Goal: Transaction & Acquisition: Purchase product/service

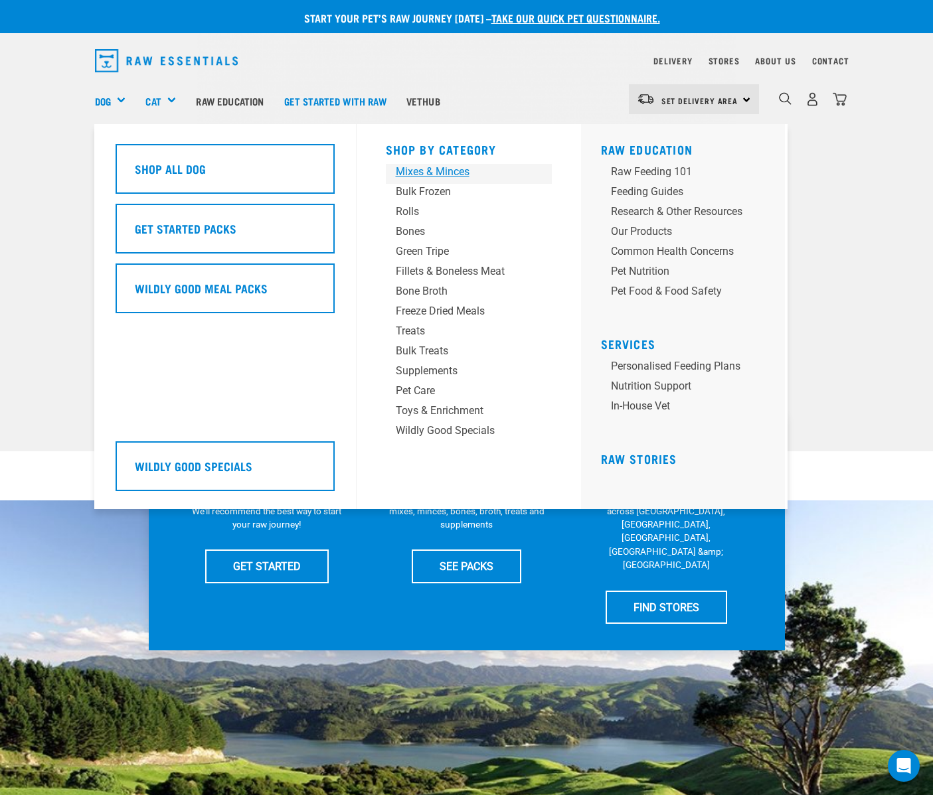
click at [424, 172] on div "Mixes & Minces" at bounding box center [458, 172] width 124 height 16
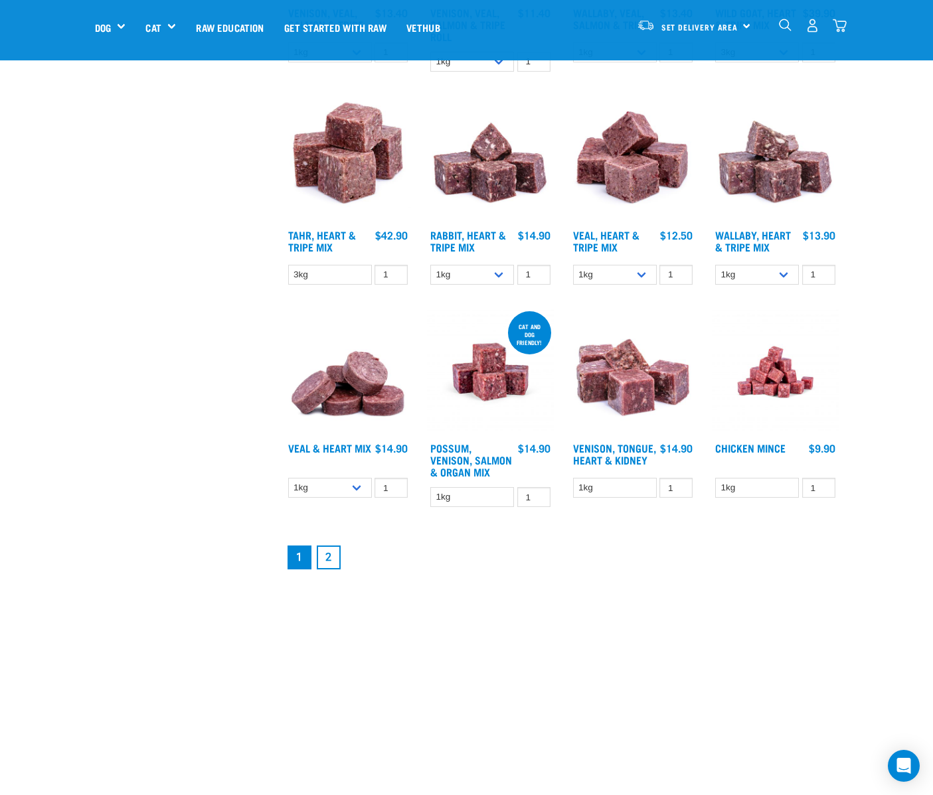
scroll to position [1423, 0]
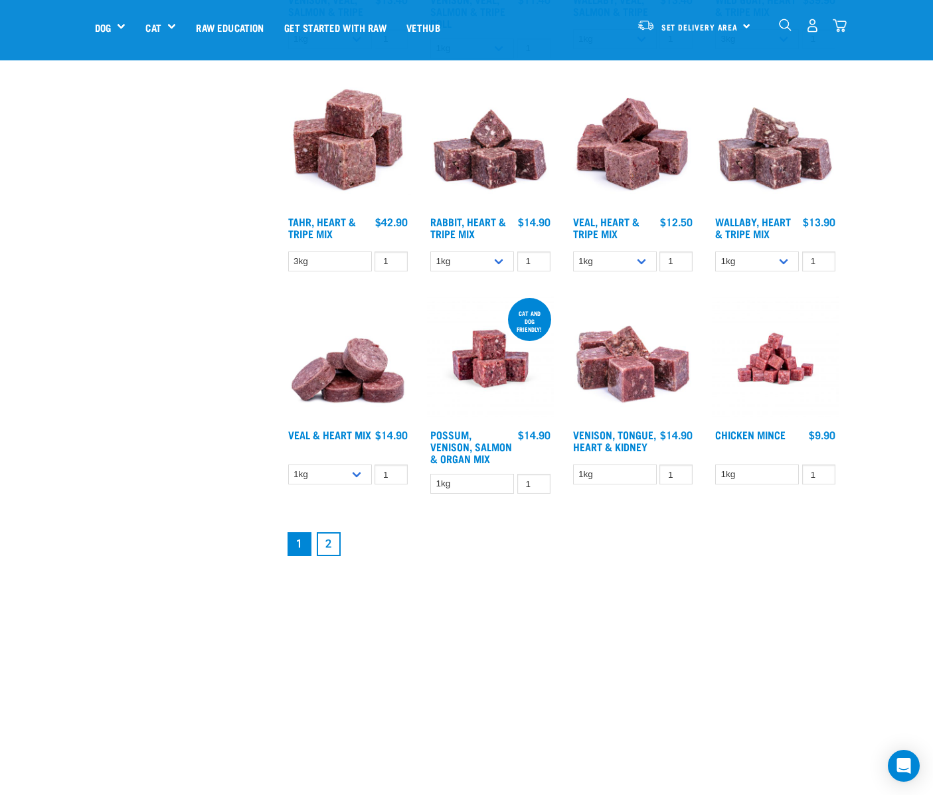
click at [333, 556] on link "2" at bounding box center [329, 544] width 24 height 24
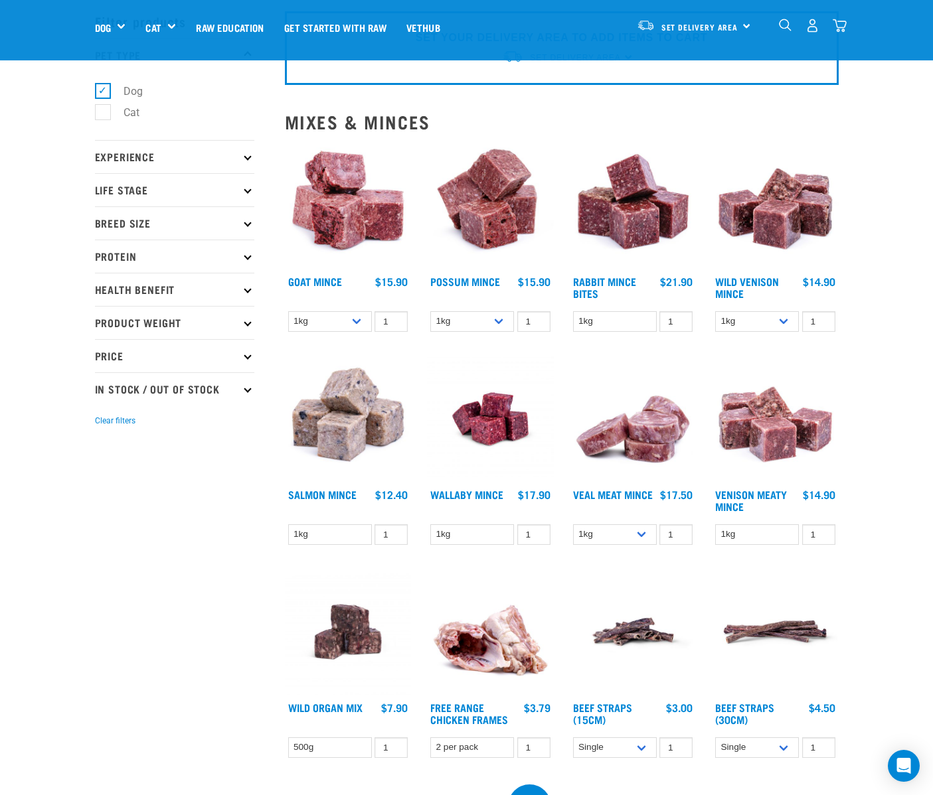
scroll to position [50, 0]
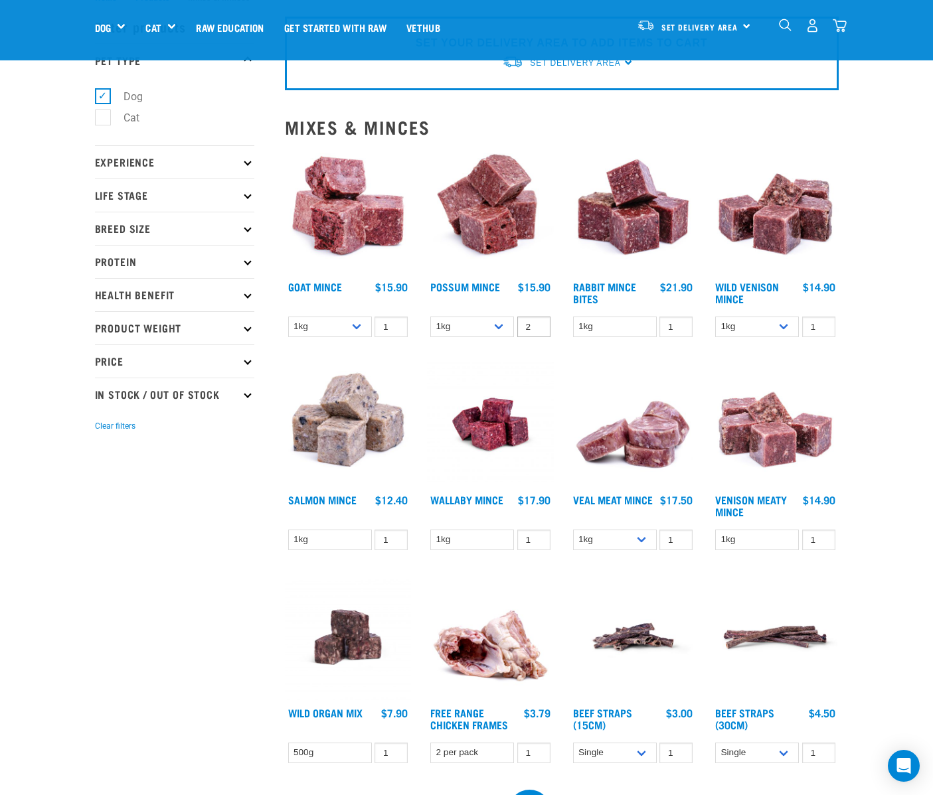
click at [534, 325] on input "2" at bounding box center [533, 327] width 33 height 21
type input "3"
click at [534, 325] on input "3" at bounding box center [533, 327] width 33 height 21
click at [500, 287] on link "Possum Mince" at bounding box center [465, 286] width 70 height 6
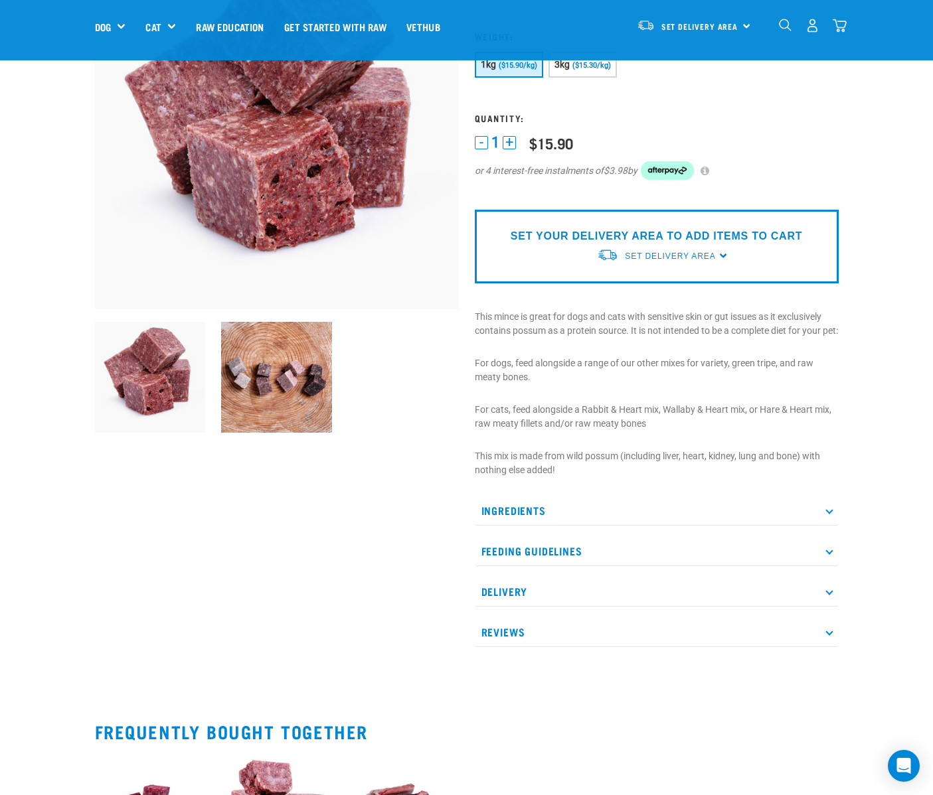
scroll to position [151, 0]
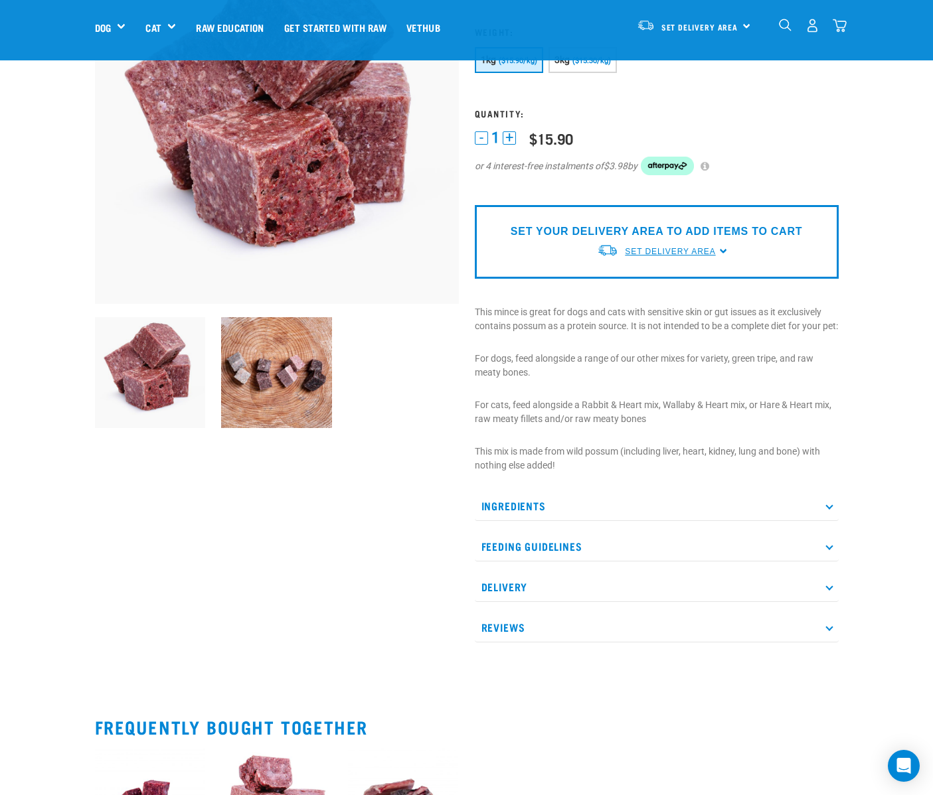
click at [651, 256] on link "Set Delivery Area" at bounding box center [670, 252] width 90 height 12
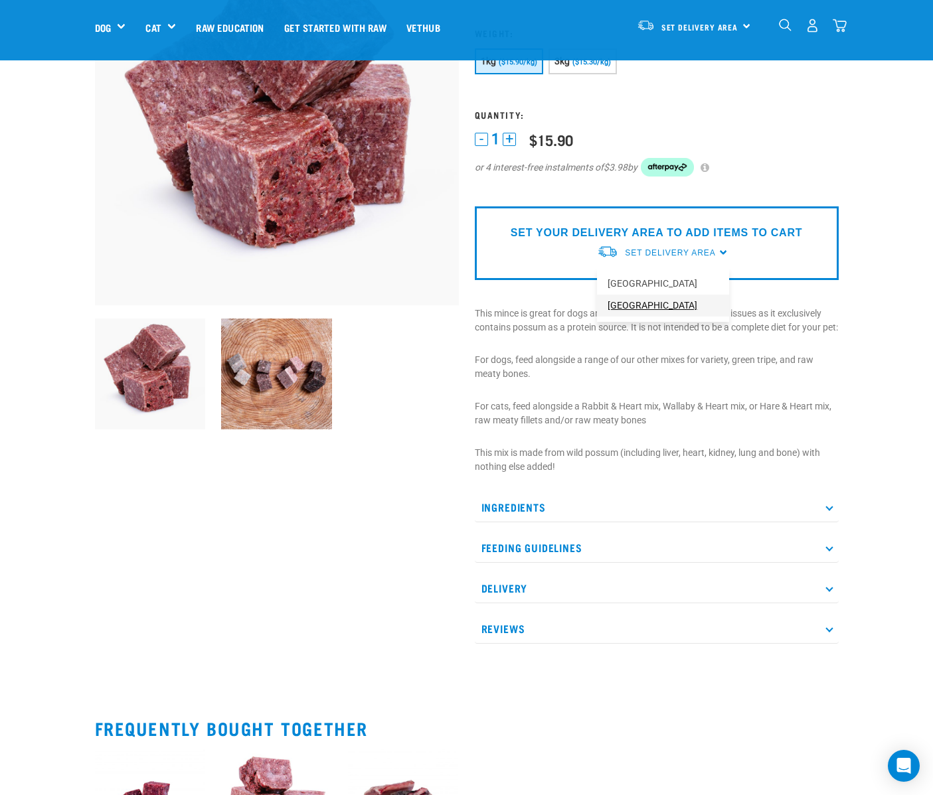
click at [639, 305] on link "[GEOGRAPHIC_DATA]" at bounding box center [663, 306] width 132 height 22
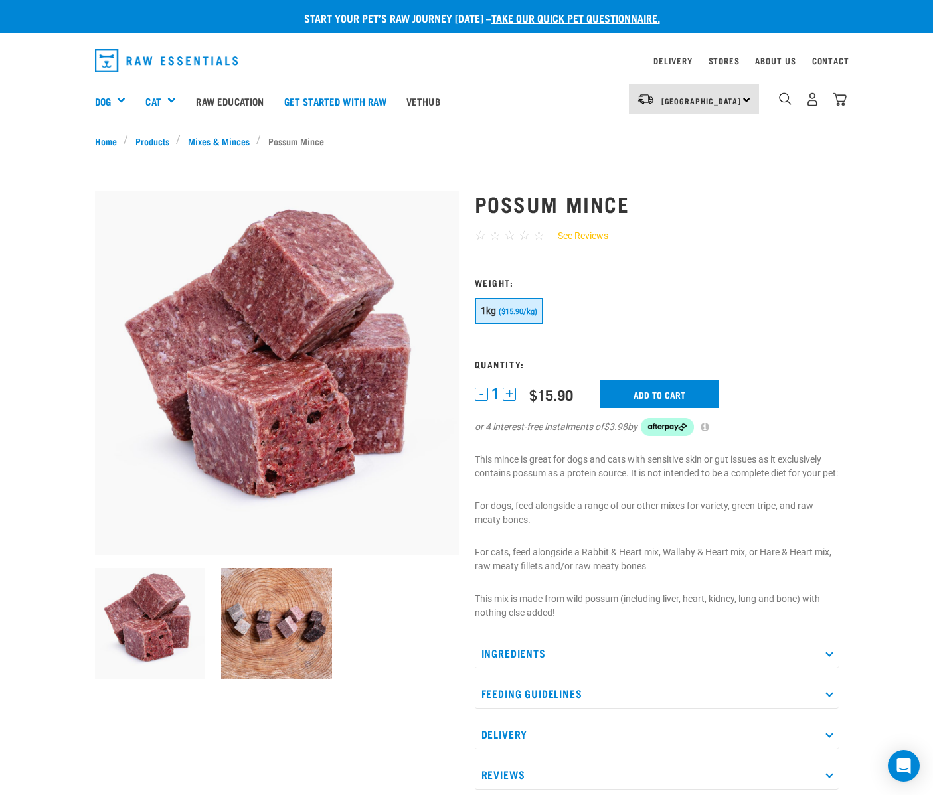
click at [510, 395] on button "+" at bounding box center [508, 394] width 13 height 13
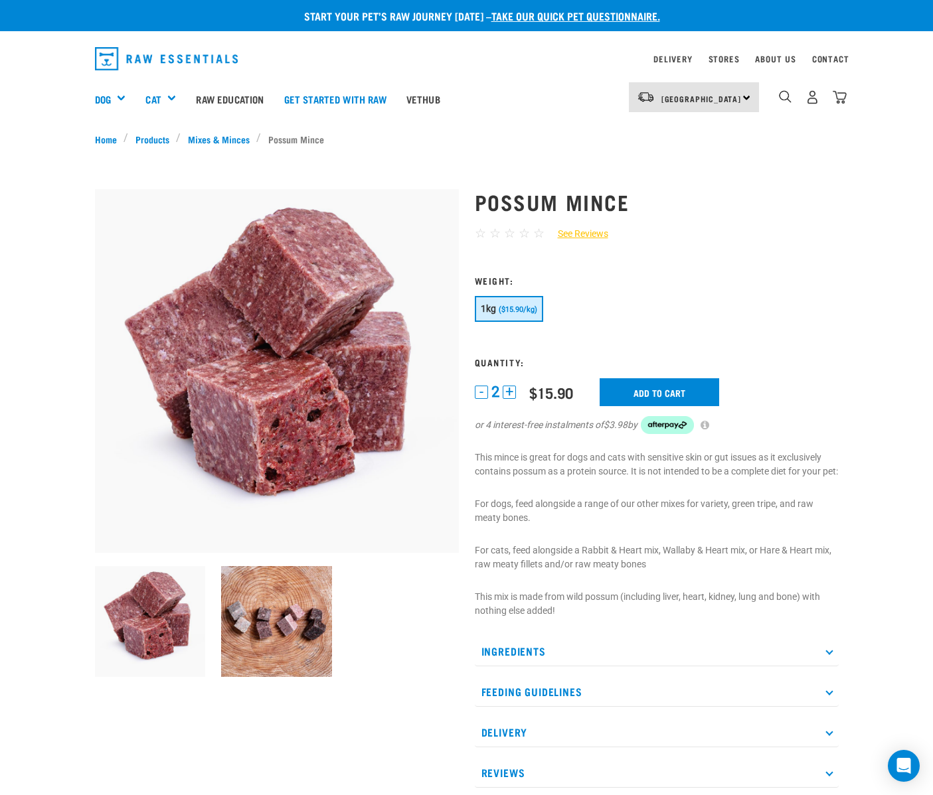
click at [510, 395] on button "+" at bounding box center [508, 392] width 13 height 13
drag, startPoint x: 645, startPoint y: 389, endPoint x: 730, endPoint y: 368, distance: 88.1
click at [645, 389] on input "Add to cart" at bounding box center [658, 392] width 119 height 28
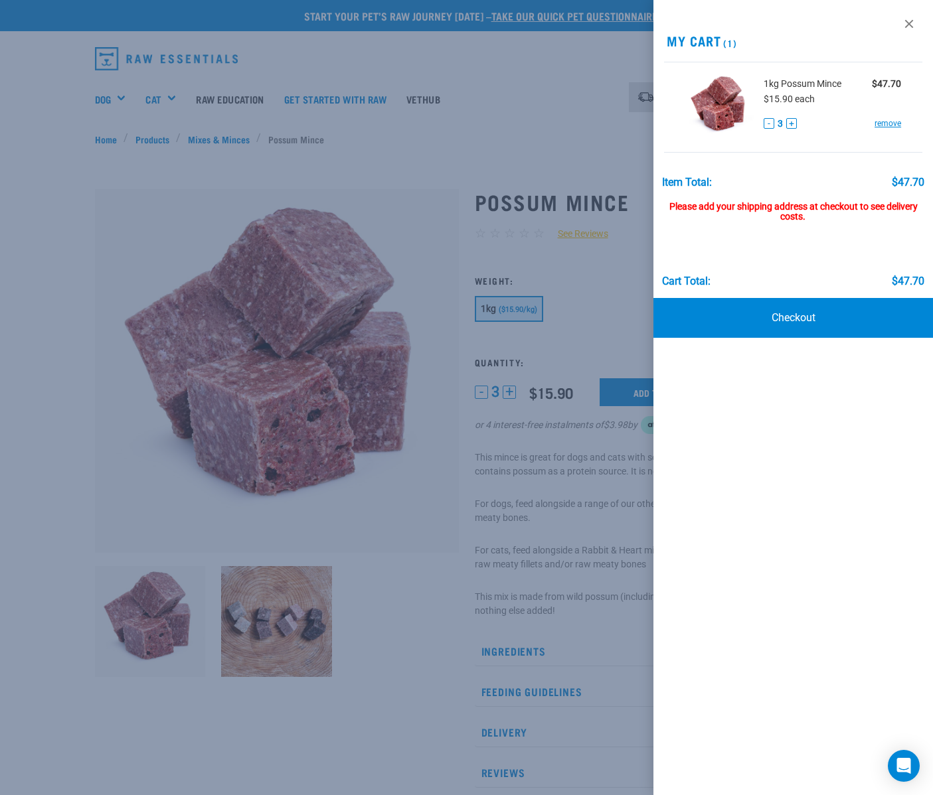
click at [572, 244] on div at bounding box center [466, 397] width 933 height 795
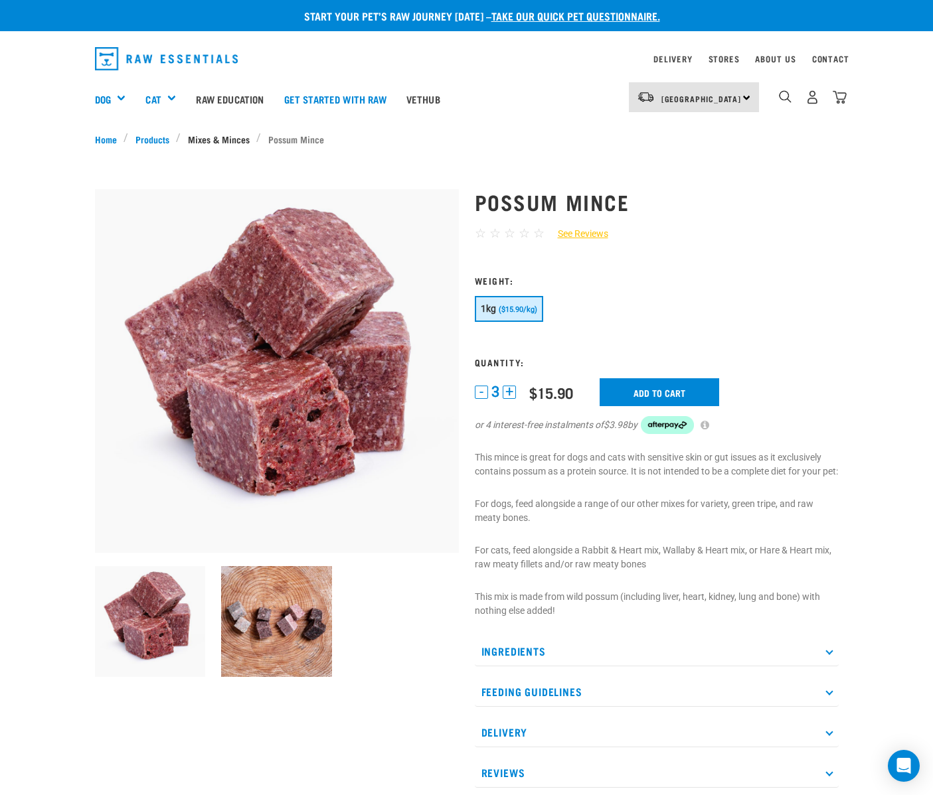
click at [218, 139] on link "Mixes & Minces" at bounding box center [219, 139] width 76 height 14
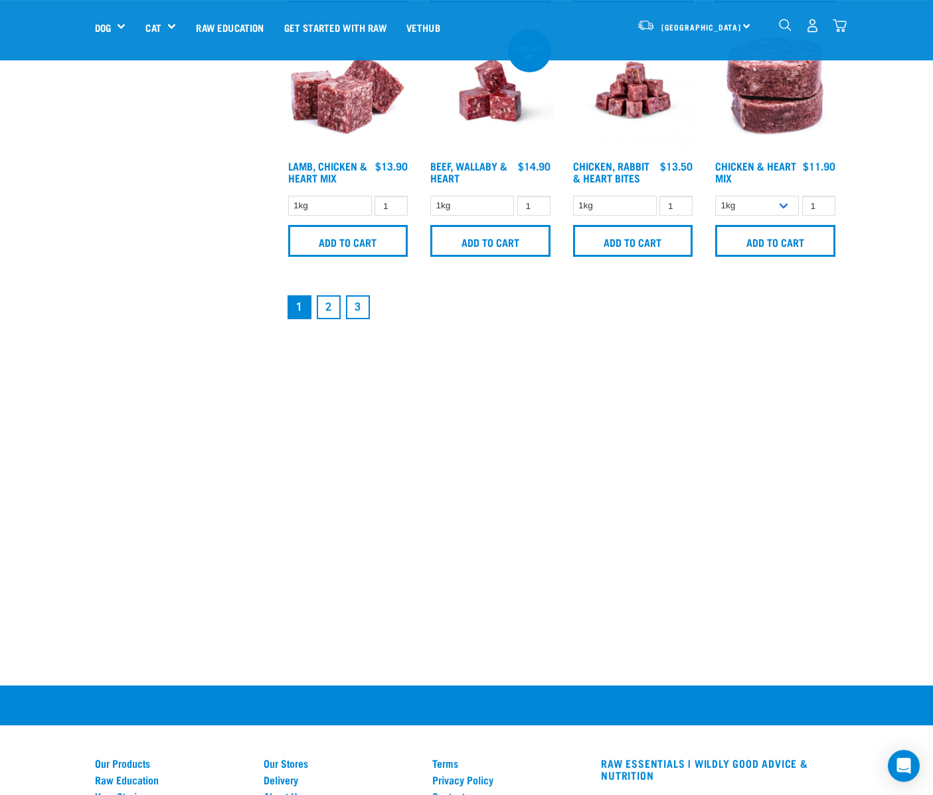
scroll to position [1876, 0]
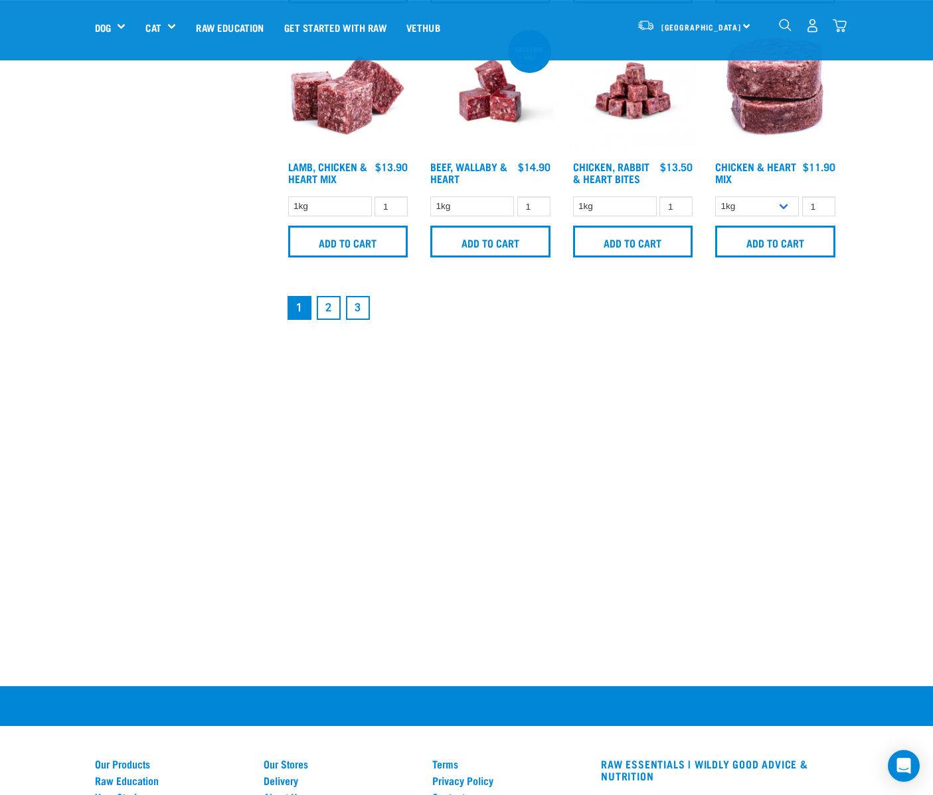
drag, startPoint x: 330, startPoint y: 408, endPoint x: 415, endPoint y: 404, distance: 85.1
click at [330, 320] on link "2" at bounding box center [329, 308] width 24 height 24
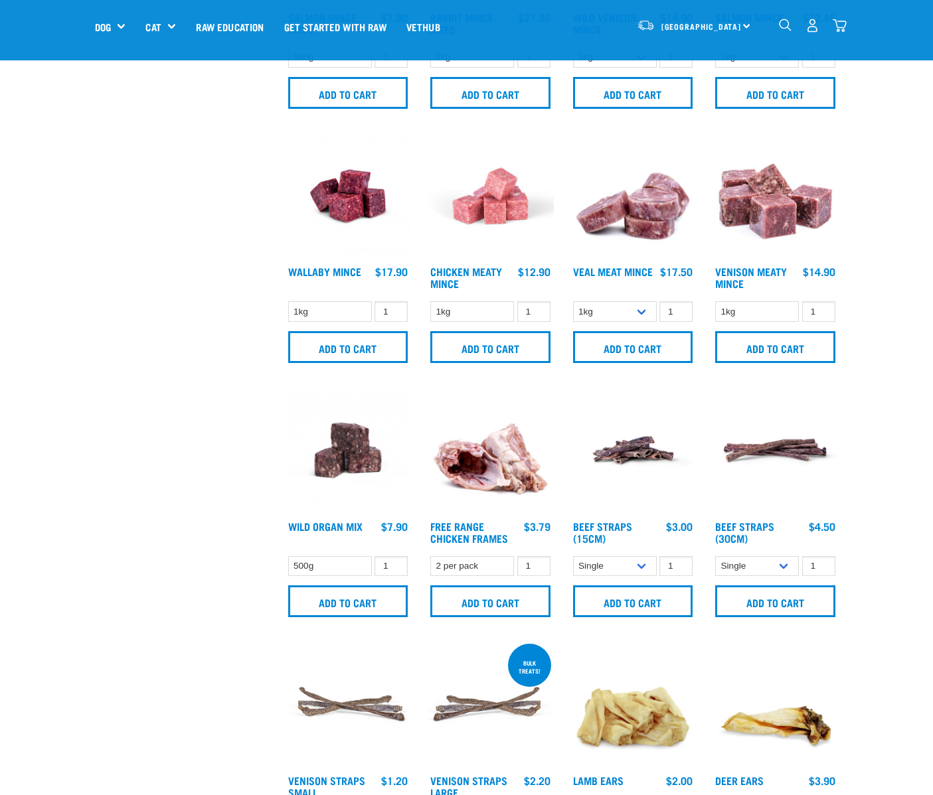
scroll to position [988, 0]
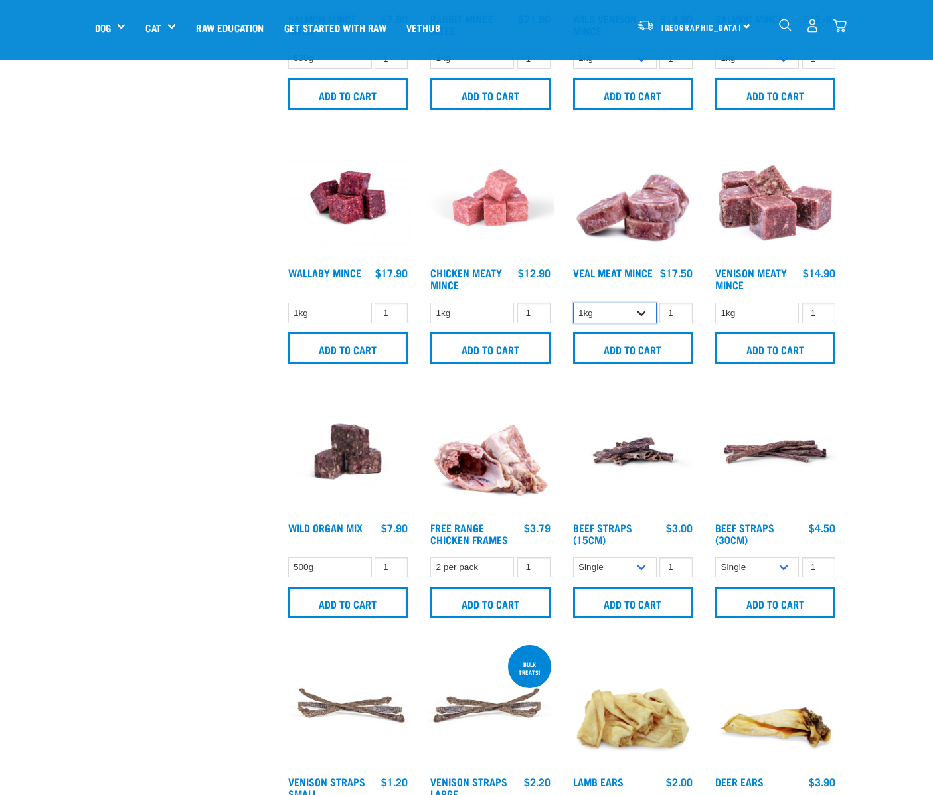
select select "703"
click option "3kg" at bounding box center [0, 0] width 0 height 0
click at [678, 323] on input "2" at bounding box center [675, 313] width 33 height 21
type input "1"
click at [676, 323] on input "1" at bounding box center [675, 313] width 33 height 21
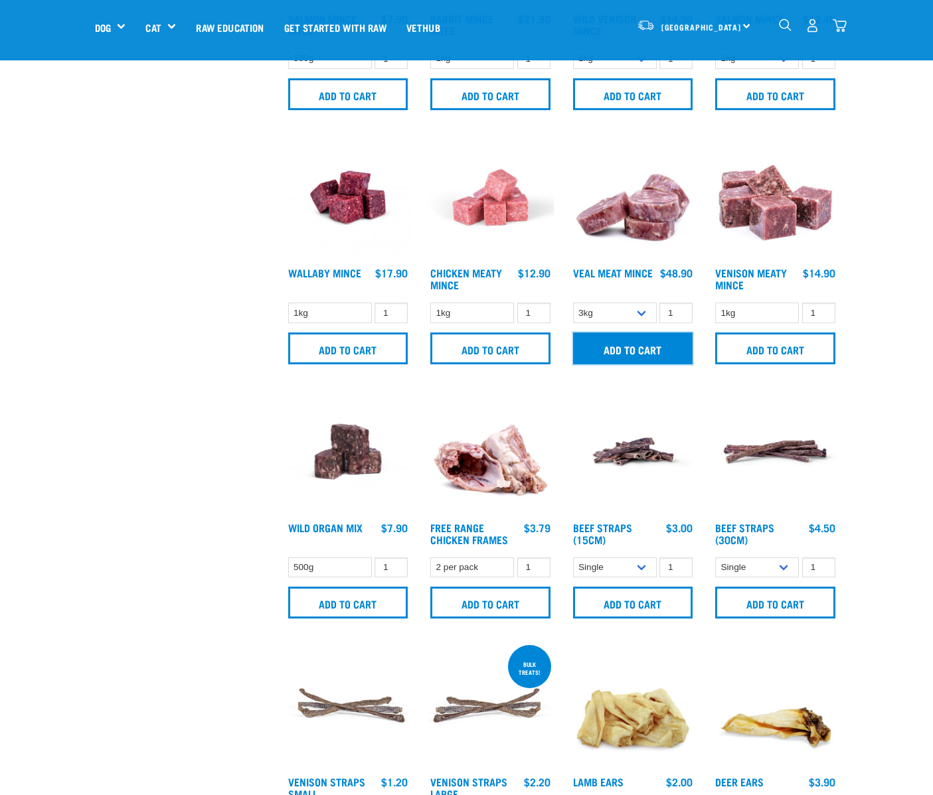
click at [624, 364] on input "Add to cart" at bounding box center [633, 349] width 120 height 32
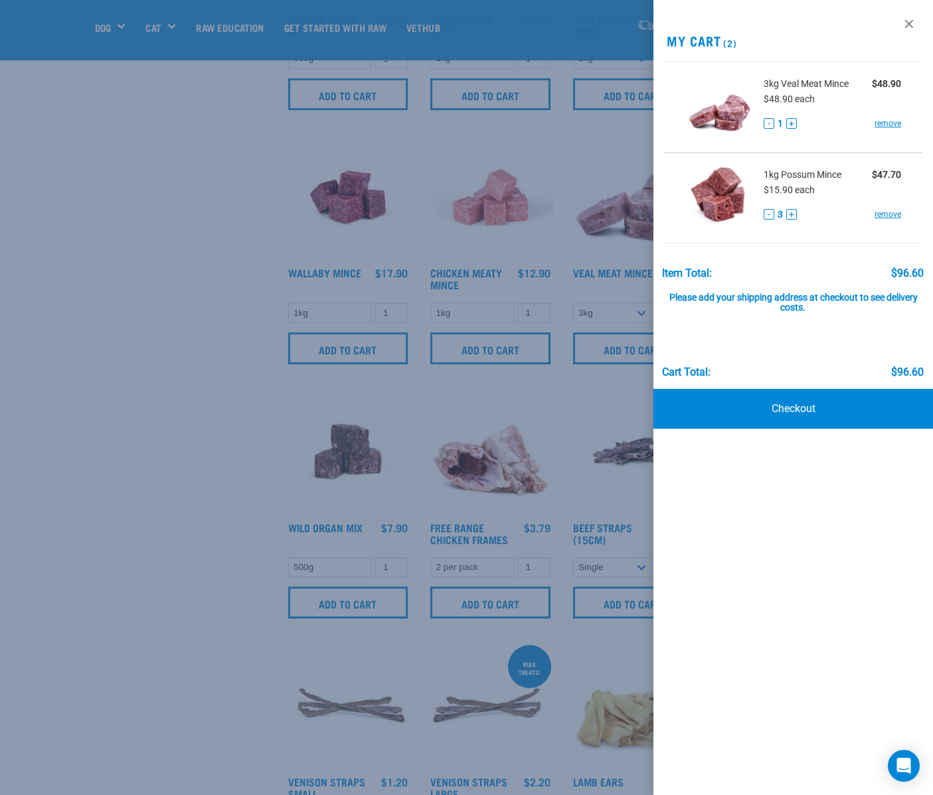
click at [139, 425] on div at bounding box center [466, 397] width 933 height 795
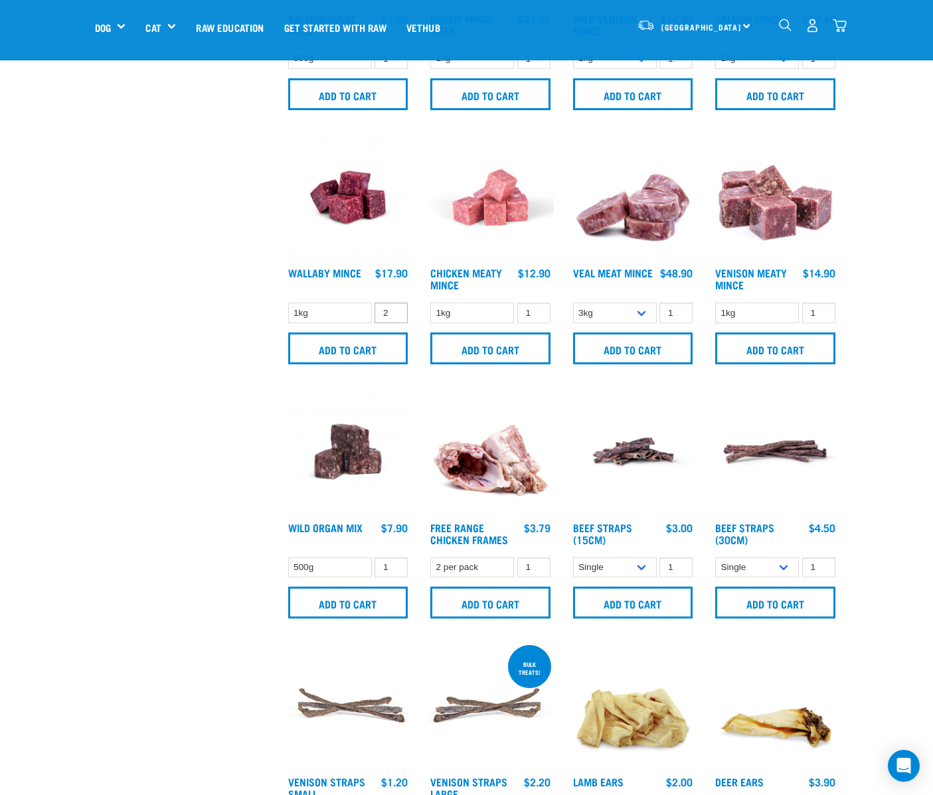
click at [394, 323] on input "2" at bounding box center [390, 313] width 33 height 21
type input "3"
click at [394, 323] on input "3" at bounding box center [390, 313] width 33 height 21
click at [334, 364] on input "Add to cart" at bounding box center [348, 349] width 120 height 32
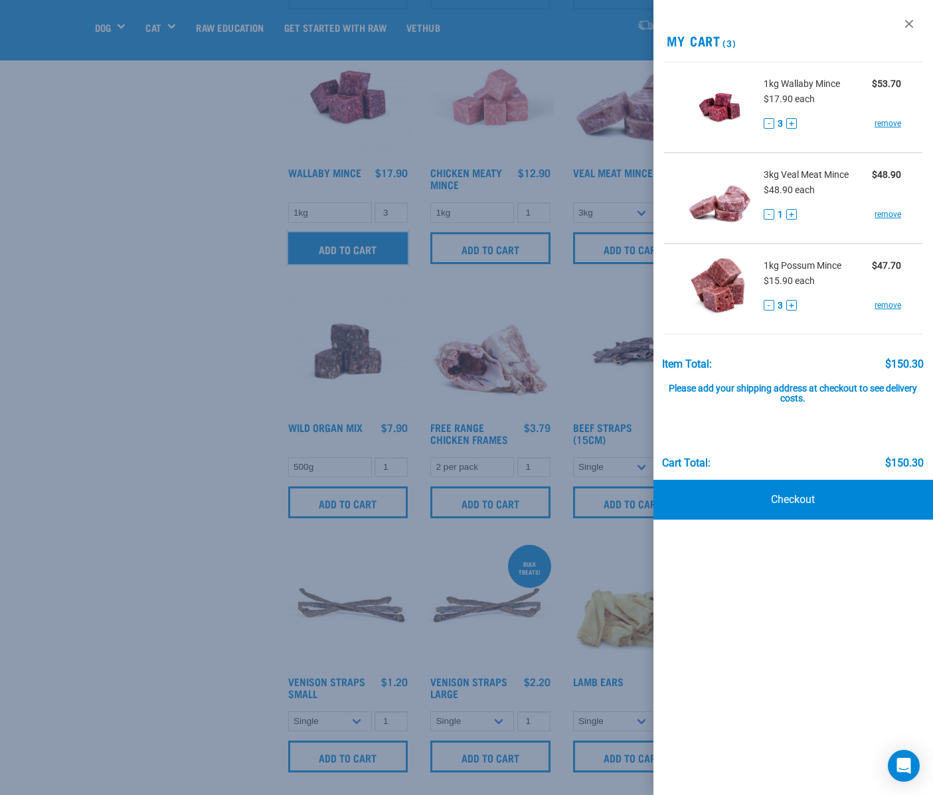
scroll to position [1089, 0]
click at [205, 400] on div at bounding box center [466, 397] width 933 height 795
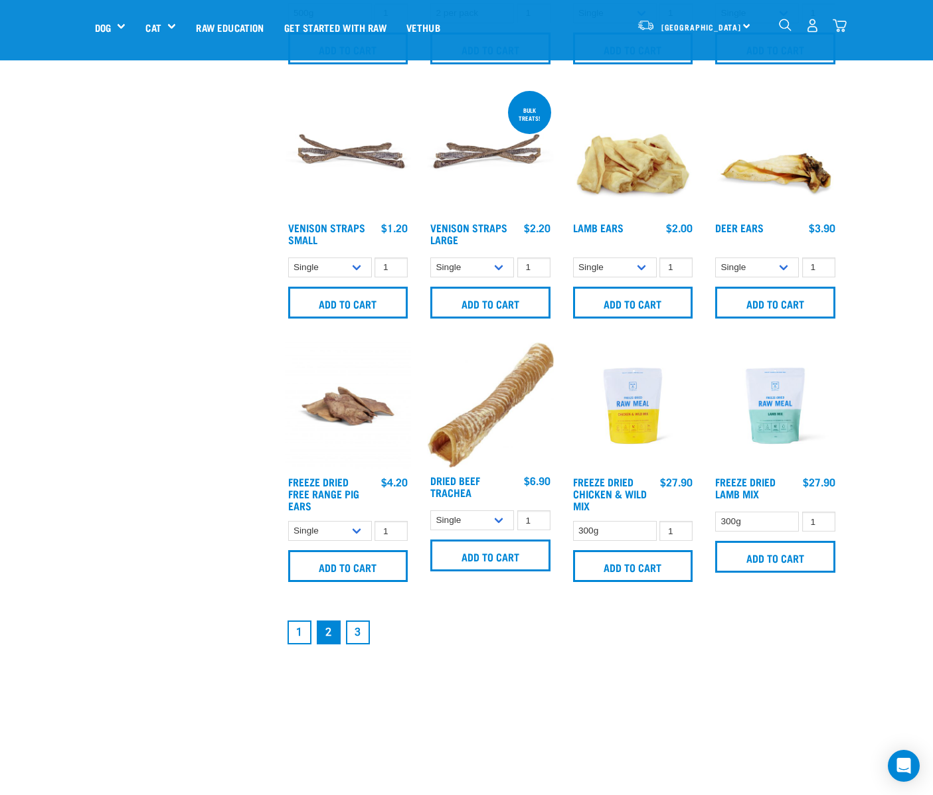
scroll to position [1543, 0]
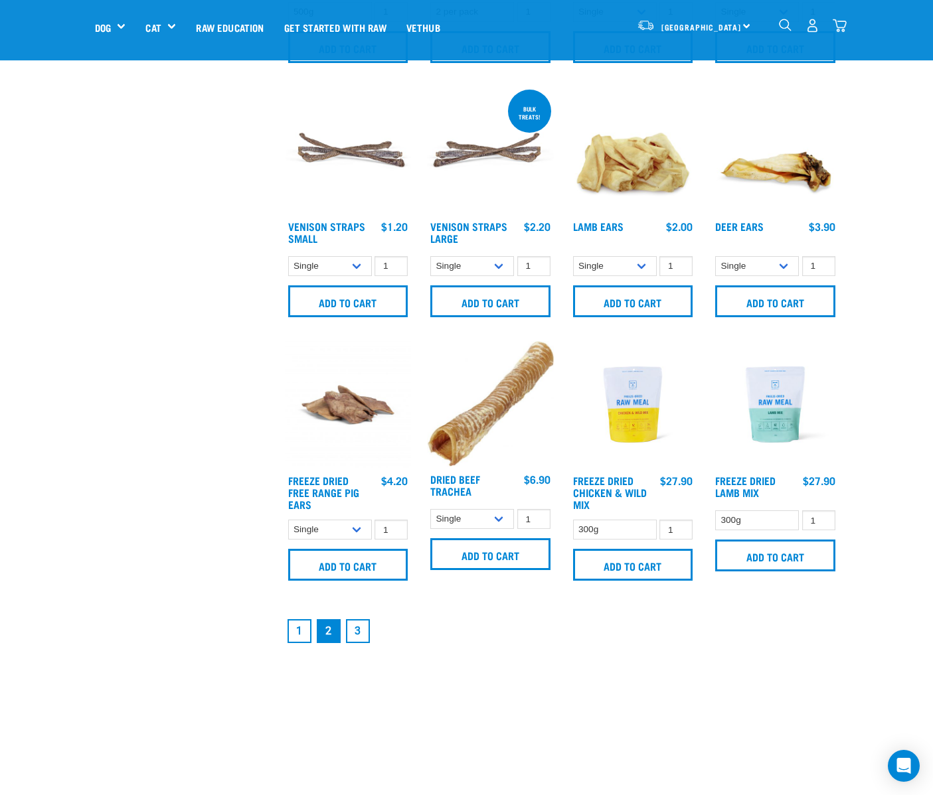
click at [360, 643] on link "3" at bounding box center [358, 631] width 24 height 24
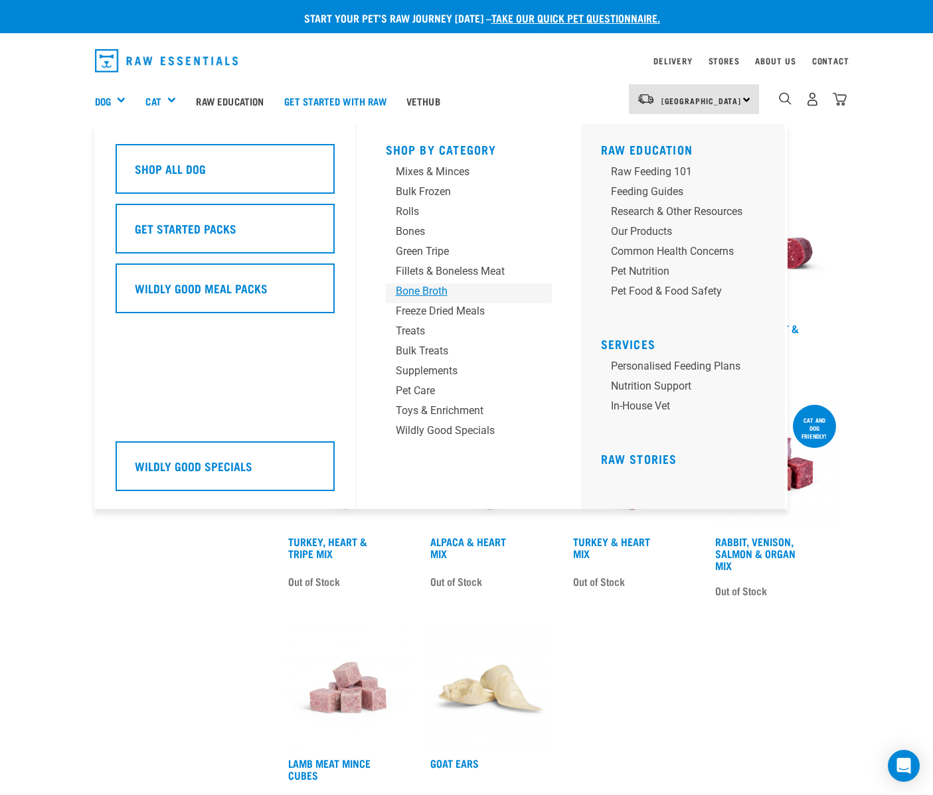
drag, startPoint x: 433, startPoint y: 290, endPoint x: 538, endPoint y: 291, distance: 104.2
click at [433, 290] on div "Bone Broth" at bounding box center [458, 291] width 124 height 16
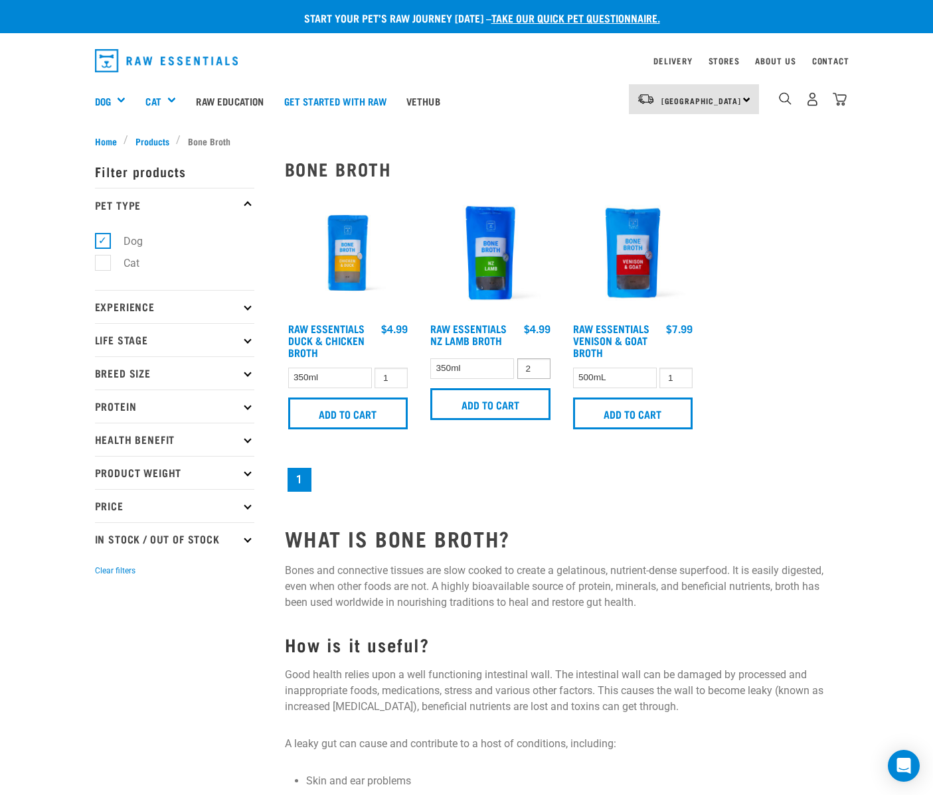
click at [537, 376] on input "2" at bounding box center [533, 368] width 33 height 21
click at [537, 376] on input "3" at bounding box center [533, 368] width 33 height 21
type input "4"
click at [537, 376] on input "4" at bounding box center [533, 368] width 33 height 21
drag, startPoint x: 492, startPoint y: 415, endPoint x: 489, endPoint y: 404, distance: 11.6
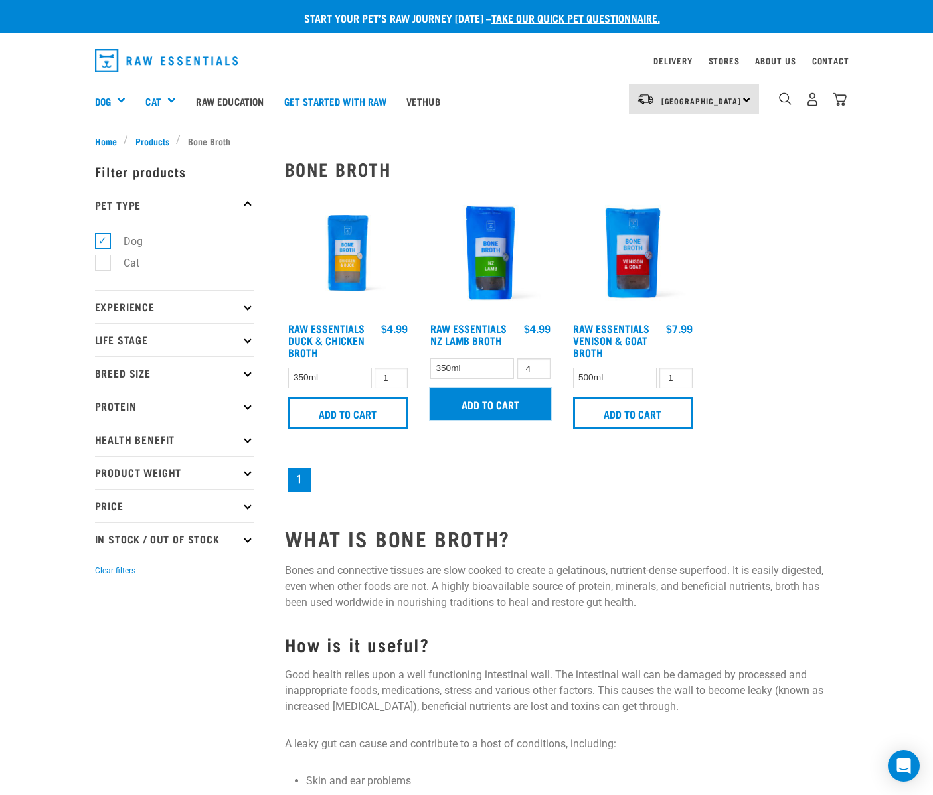
click at [492, 415] on input "Add to cart" at bounding box center [490, 404] width 120 height 32
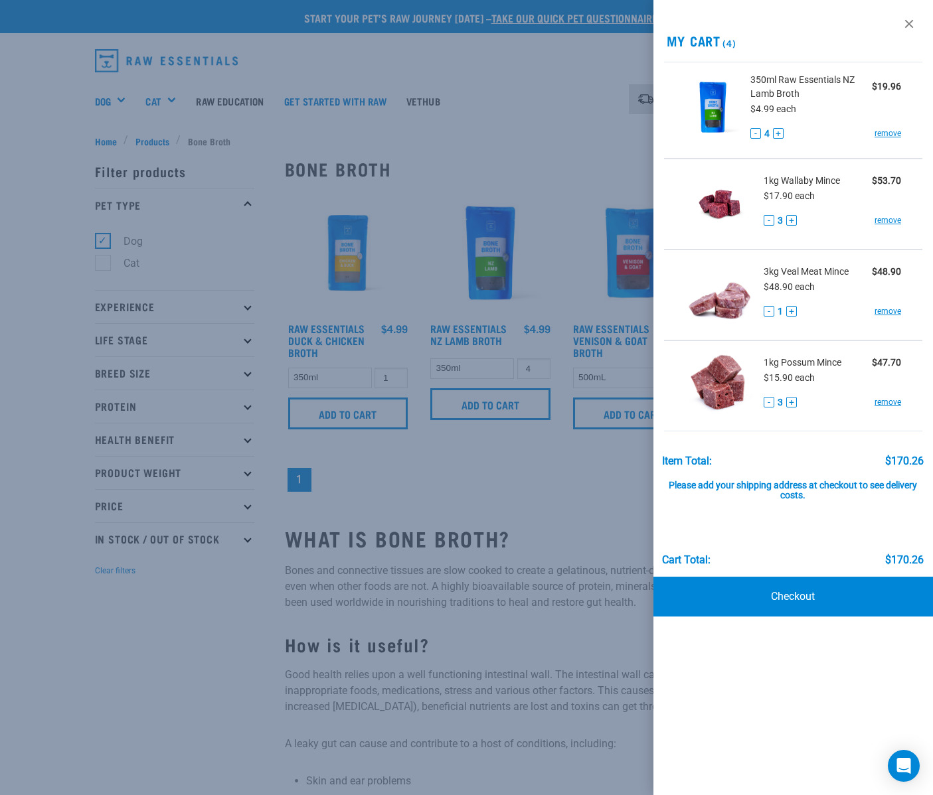
click at [613, 516] on div at bounding box center [466, 397] width 933 height 795
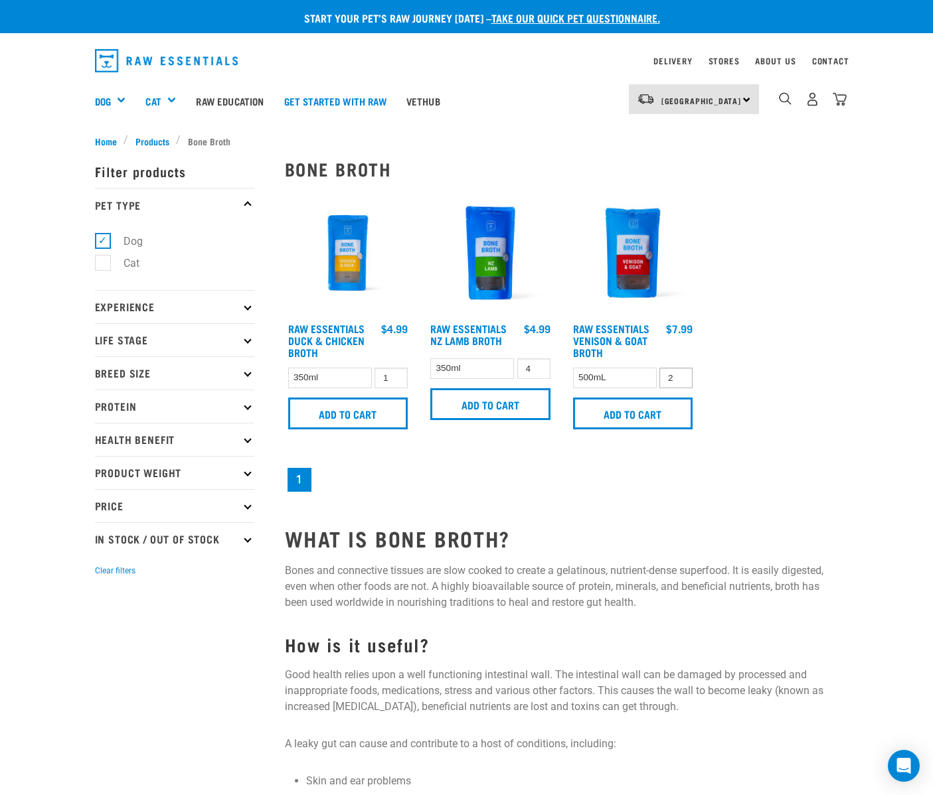
click at [679, 388] on input "2" at bounding box center [675, 378] width 33 height 21
click at [680, 387] on input "3" at bounding box center [675, 378] width 33 height 21
type input "2"
click at [680, 388] on input "2" at bounding box center [675, 378] width 33 height 21
click at [626, 425] on input "Add to cart" at bounding box center [633, 414] width 120 height 32
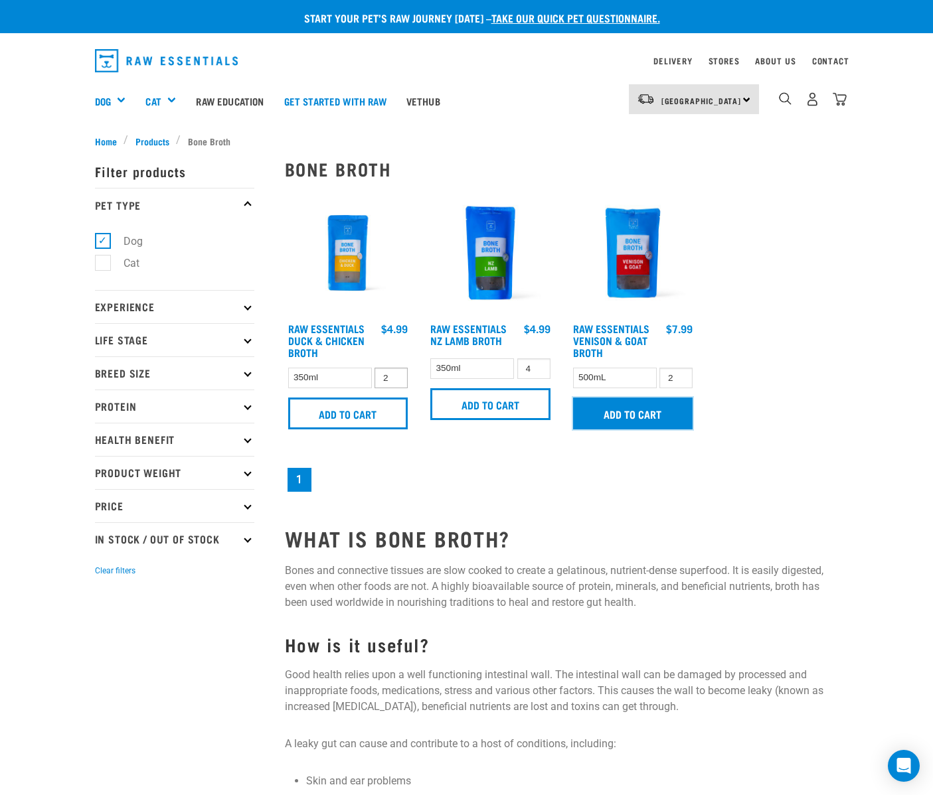
type input "2"
click at [394, 388] on input "2" at bounding box center [390, 378] width 33 height 21
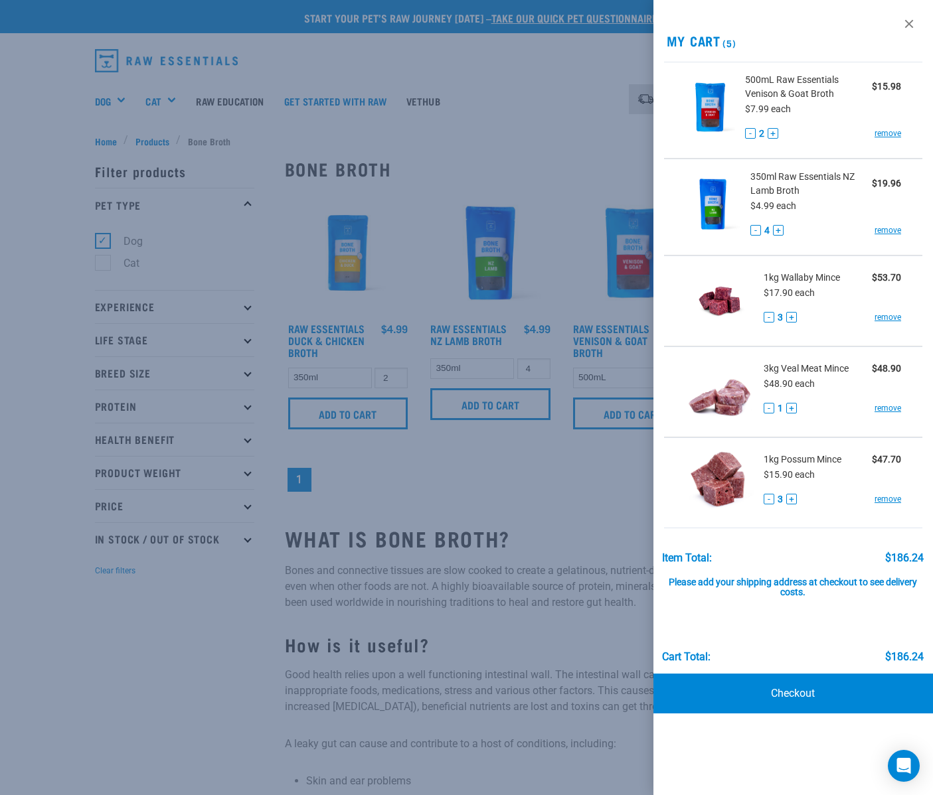
click at [354, 438] on div at bounding box center [466, 397] width 933 height 795
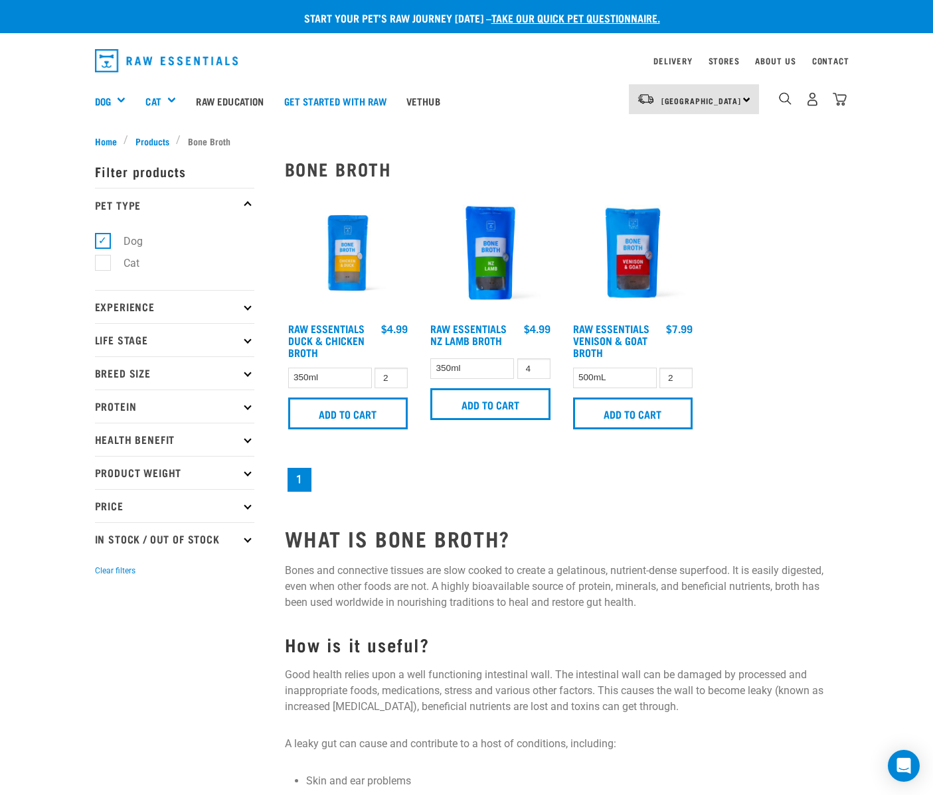
drag, startPoint x: 839, startPoint y: 98, endPoint x: 899, endPoint y: 105, distance: 60.2
click at [839, 97] on img "dropdown navigation" at bounding box center [839, 99] width 14 height 14
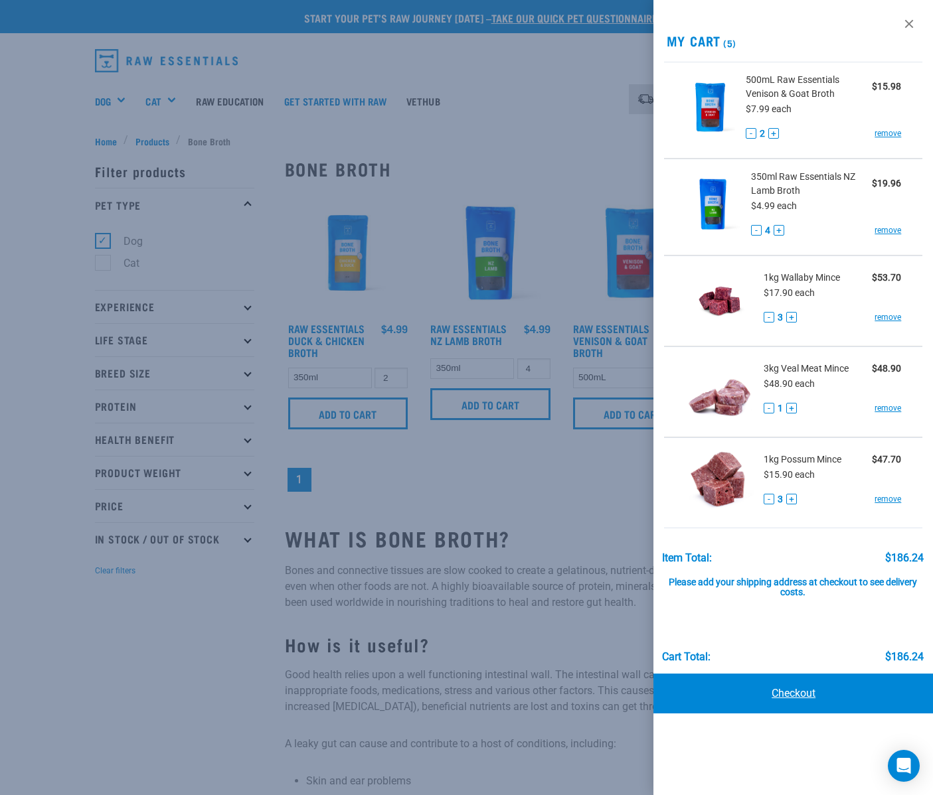
click at [796, 694] on link "Checkout" at bounding box center [793, 694] width 280 height 40
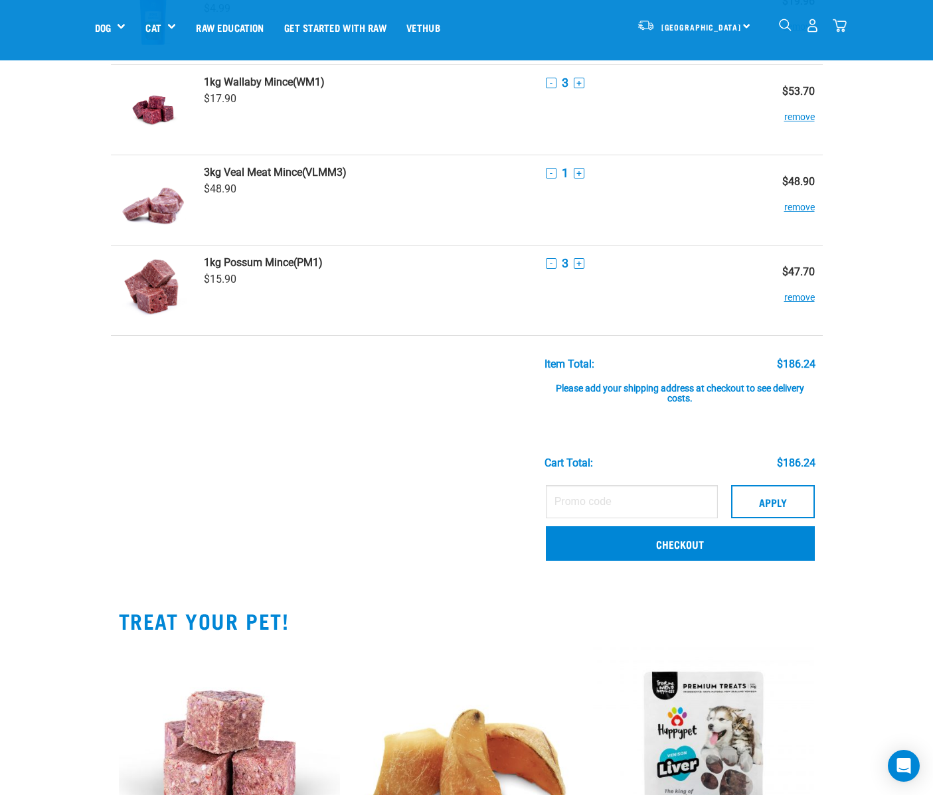
scroll to position [226, 0]
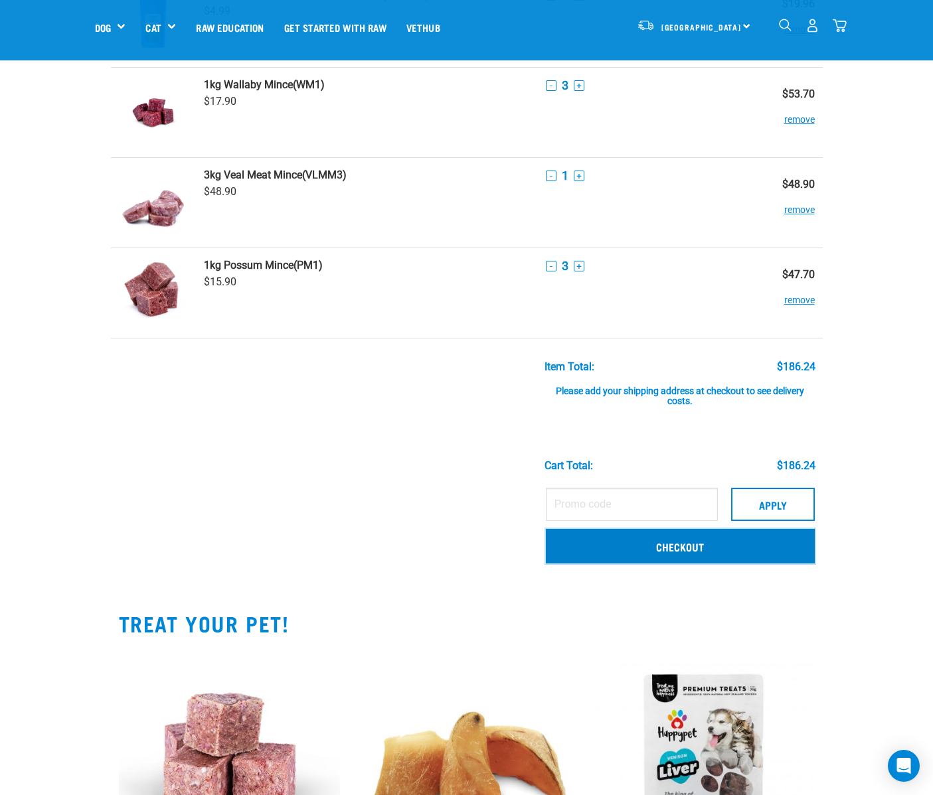
click at [682, 537] on link "Checkout" at bounding box center [680, 546] width 269 height 35
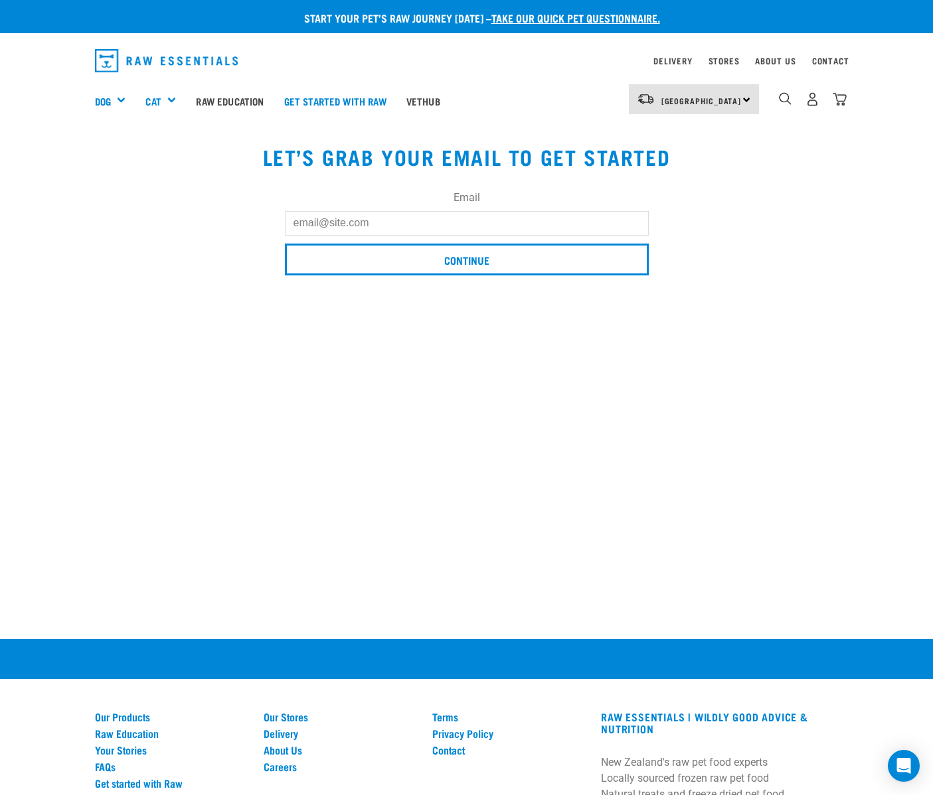
click at [346, 226] on input "Email" at bounding box center [467, 223] width 364 height 24
type input "[EMAIL_ADDRESS][DOMAIN_NAME]"
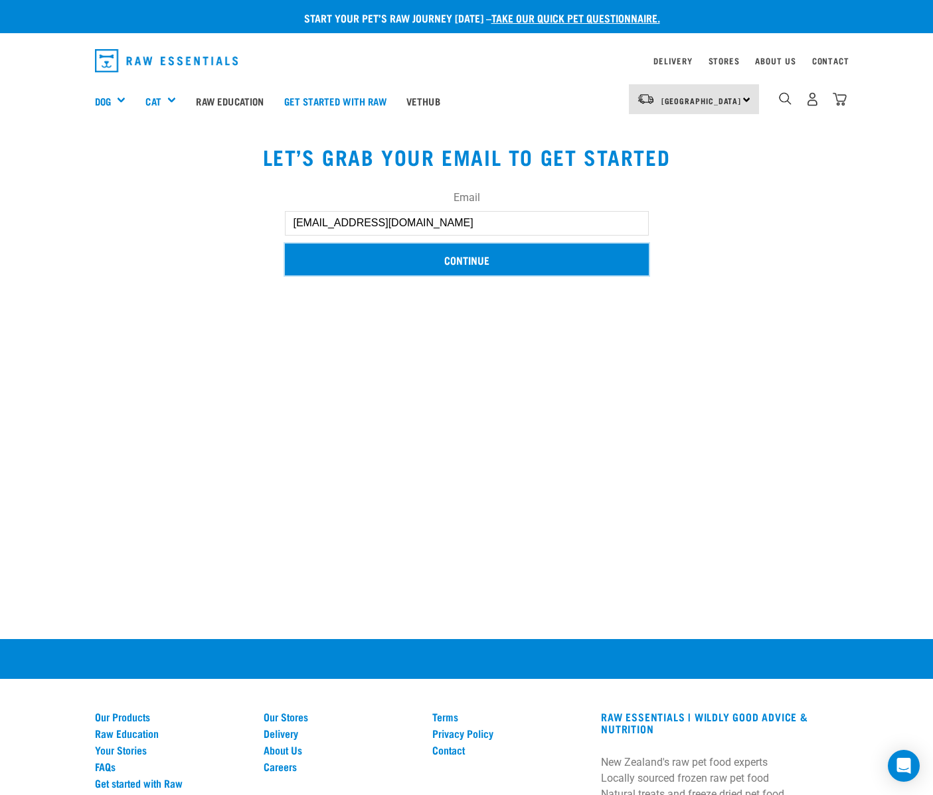
click at [470, 261] on input "Continue" at bounding box center [467, 260] width 364 height 32
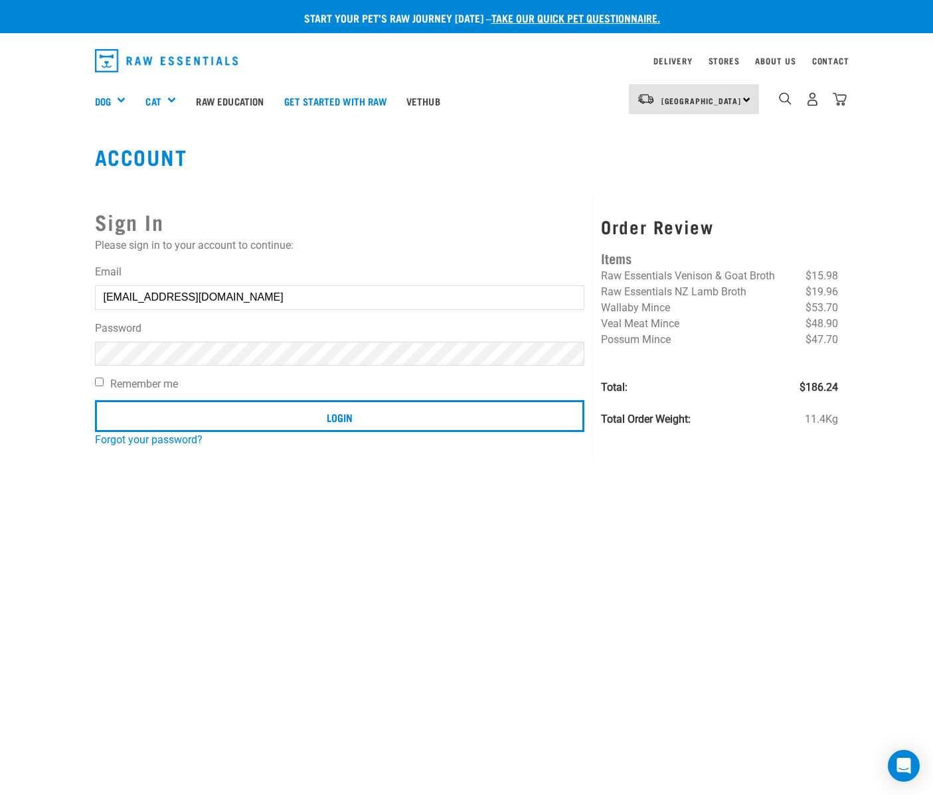
drag, startPoint x: 99, startPoint y: 381, endPoint x: 146, endPoint y: 397, distance: 49.7
click at [99, 381] on input "Remember me" at bounding box center [99, 382] width 9 height 9
checkbox input "true"
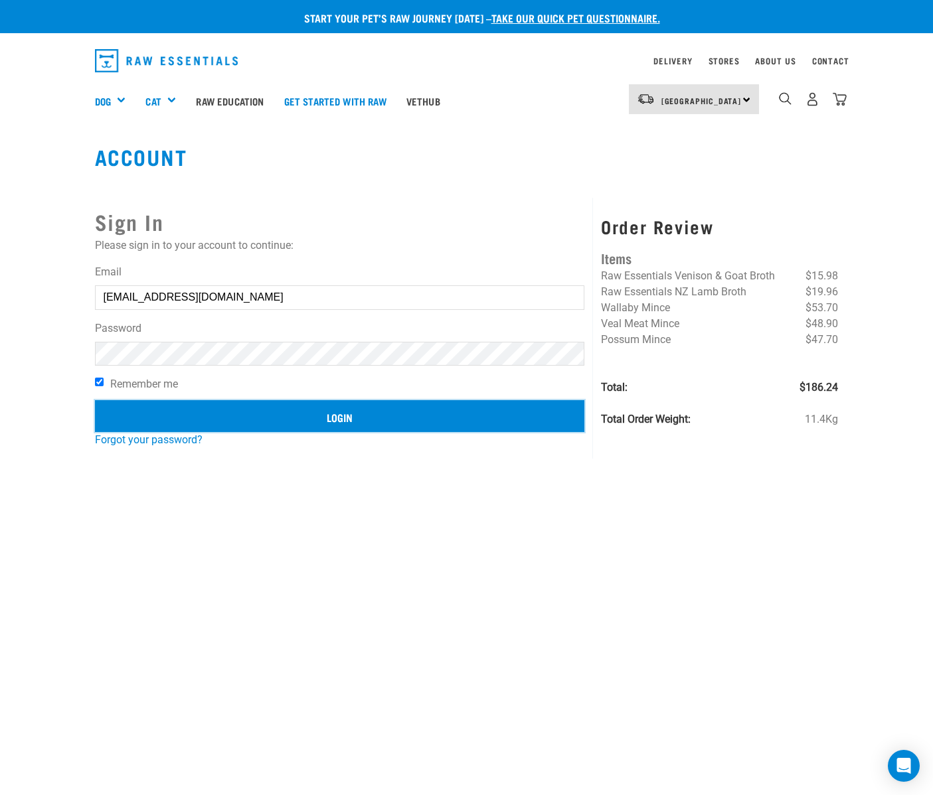
click at [205, 415] on input "Login" at bounding box center [340, 416] width 490 height 32
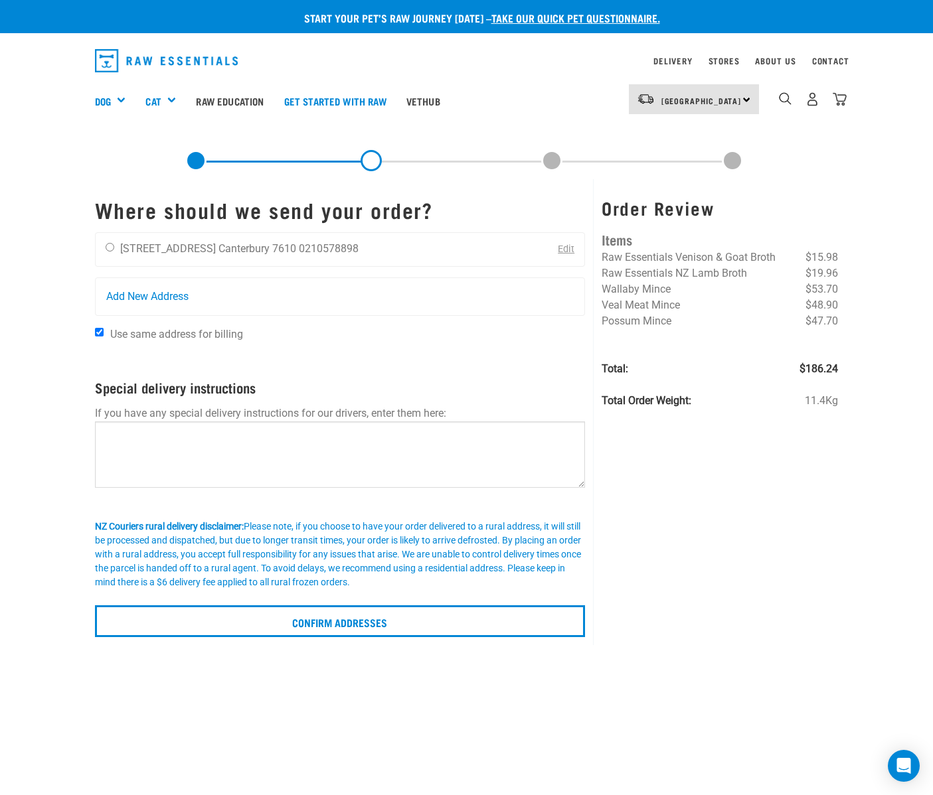
drag, startPoint x: 108, startPoint y: 248, endPoint x: 289, endPoint y: 268, distance: 182.3
click at [108, 248] on input "radio" at bounding box center [110, 247] width 9 height 9
radio input "true"
click at [133, 439] on textarea at bounding box center [340, 455] width 491 height 66
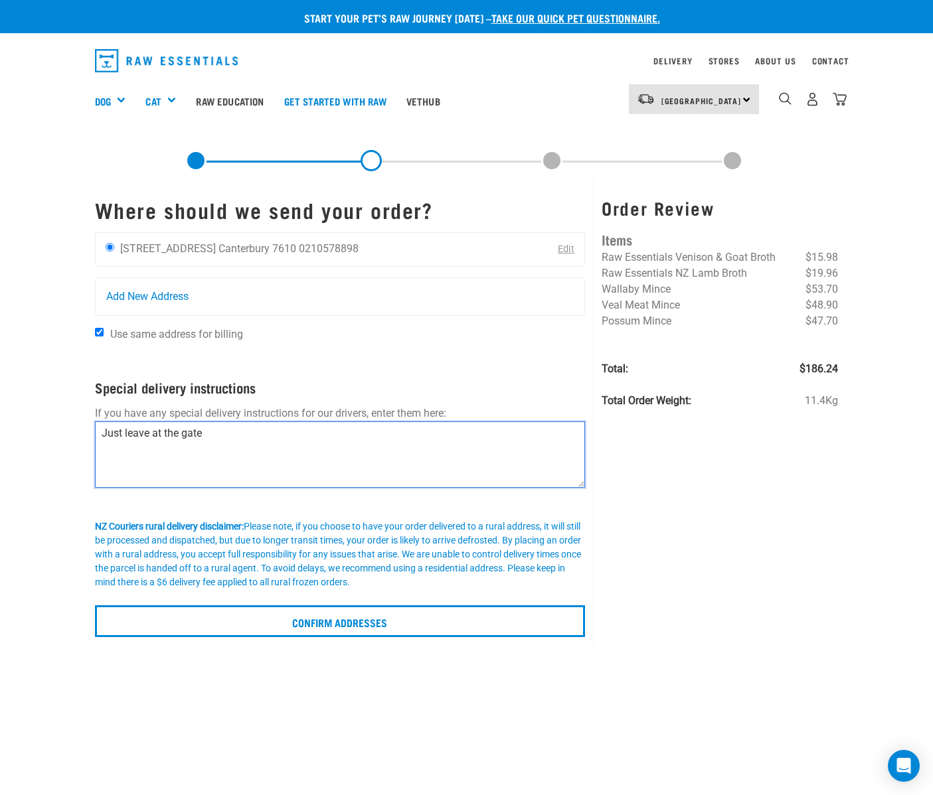
click at [103, 433] on textarea "Just leave at the gate" at bounding box center [340, 455] width 491 height 66
drag, startPoint x: 499, startPoint y: 427, endPoint x: 530, endPoint y: 428, distance: 30.5
click at [499, 427] on textarea "Push gate button on the right hand side. If no one comes out, just leave at the…" at bounding box center [340, 455] width 491 height 66
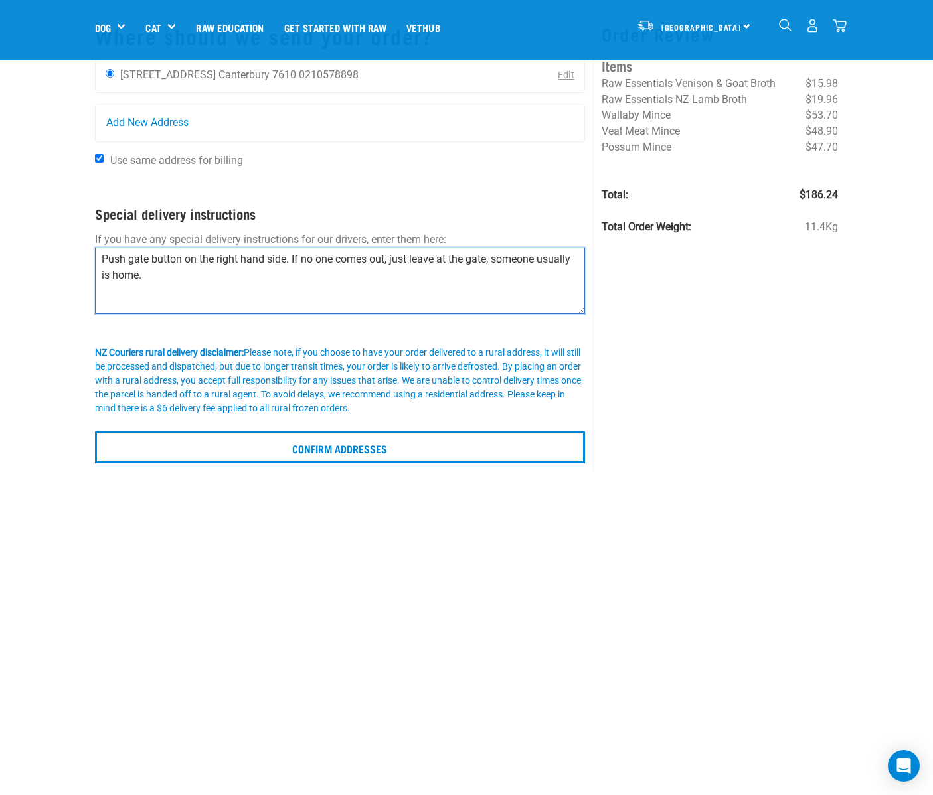
scroll to position [87, 0]
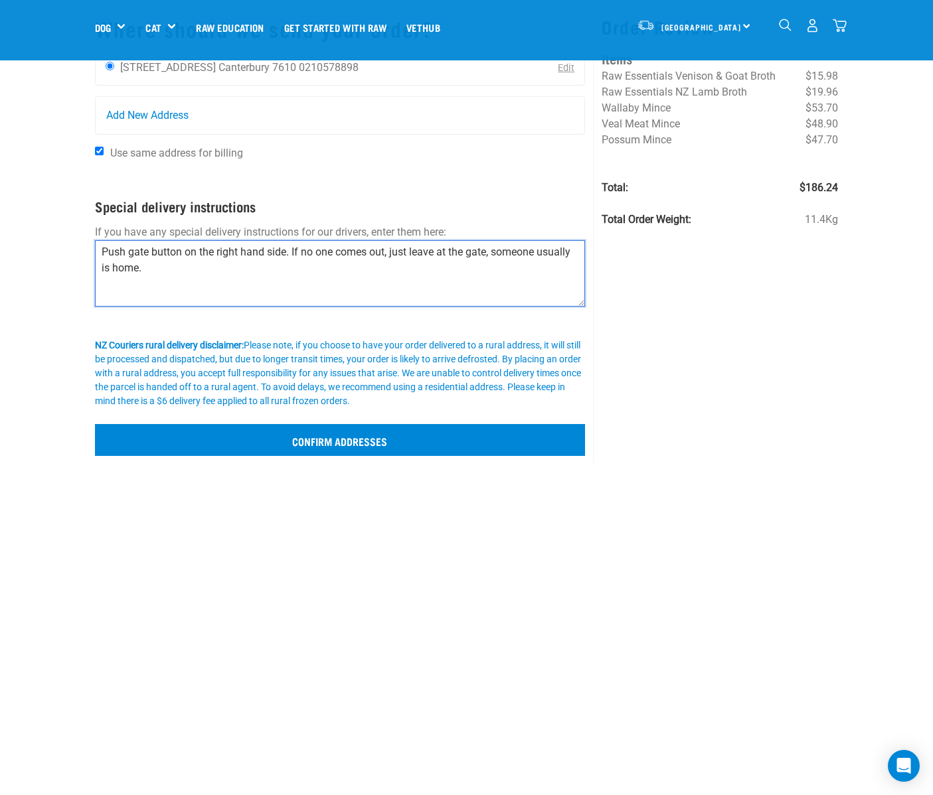
type textarea "Push gate button on the right hand side. If no one comes out, just leave at the…"
click at [352, 442] on input "Confirm addresses" at bounding box center [340, 440] width 491 height 32
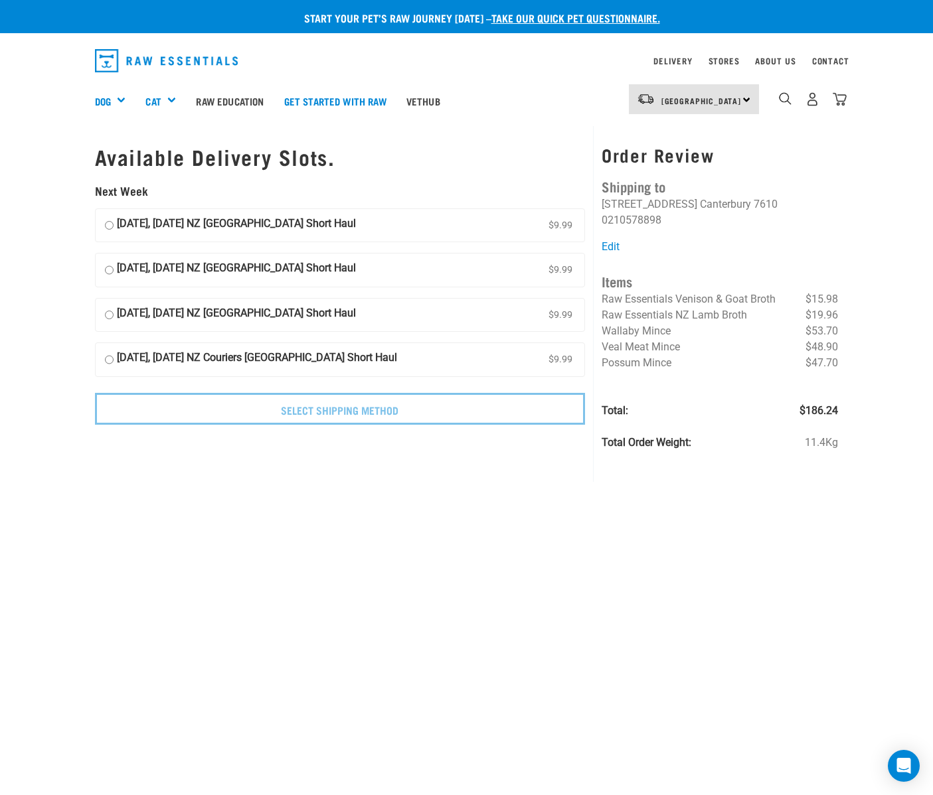
click at [109, 226] on input "[DATE], [DATE] NZ [GEOGRAPHIC_DATA] Short Haul $9.99" at bounding box center [109, 226] width 9 height 20
radio input "true"
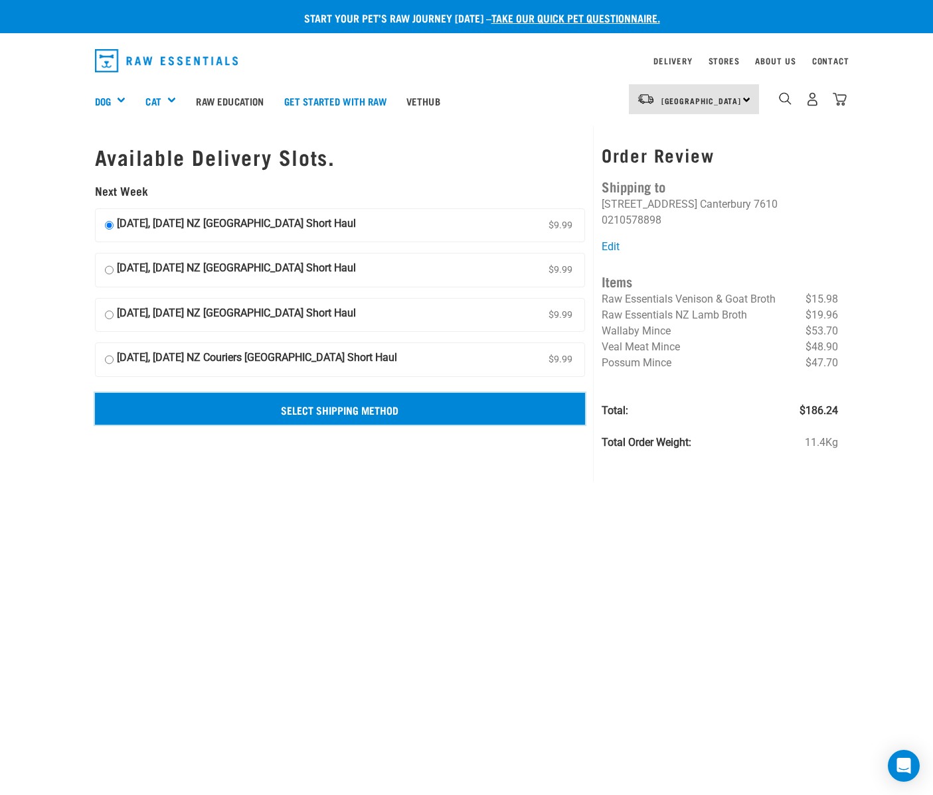
click at [352, 408] on input "Select Shipping Method" at bounding box center [340, 409] width 491 height 32
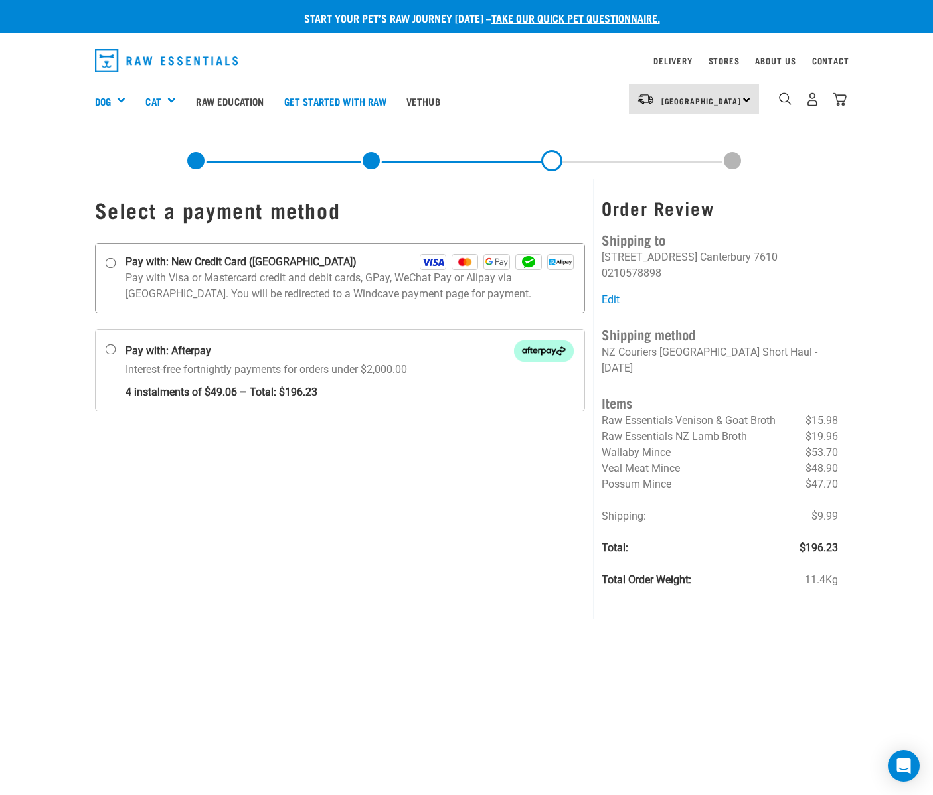
click at [114, 262] on input "Pay with: New Credit Card (Windcave)" at bounding box center [110, 263] width 11 height 11
radio input "true"
